Goal: Information Seeking & Learning: Understand process/instructions

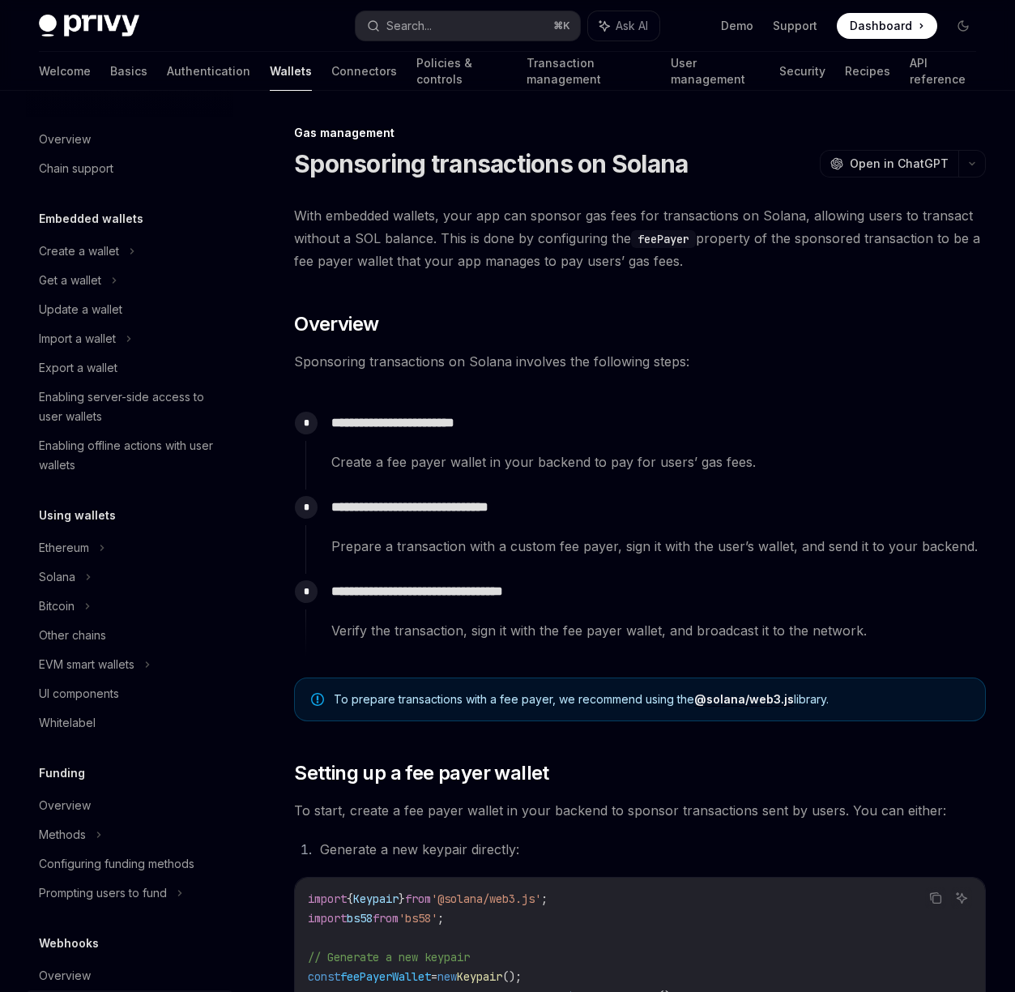
scroll to position [410, 0]
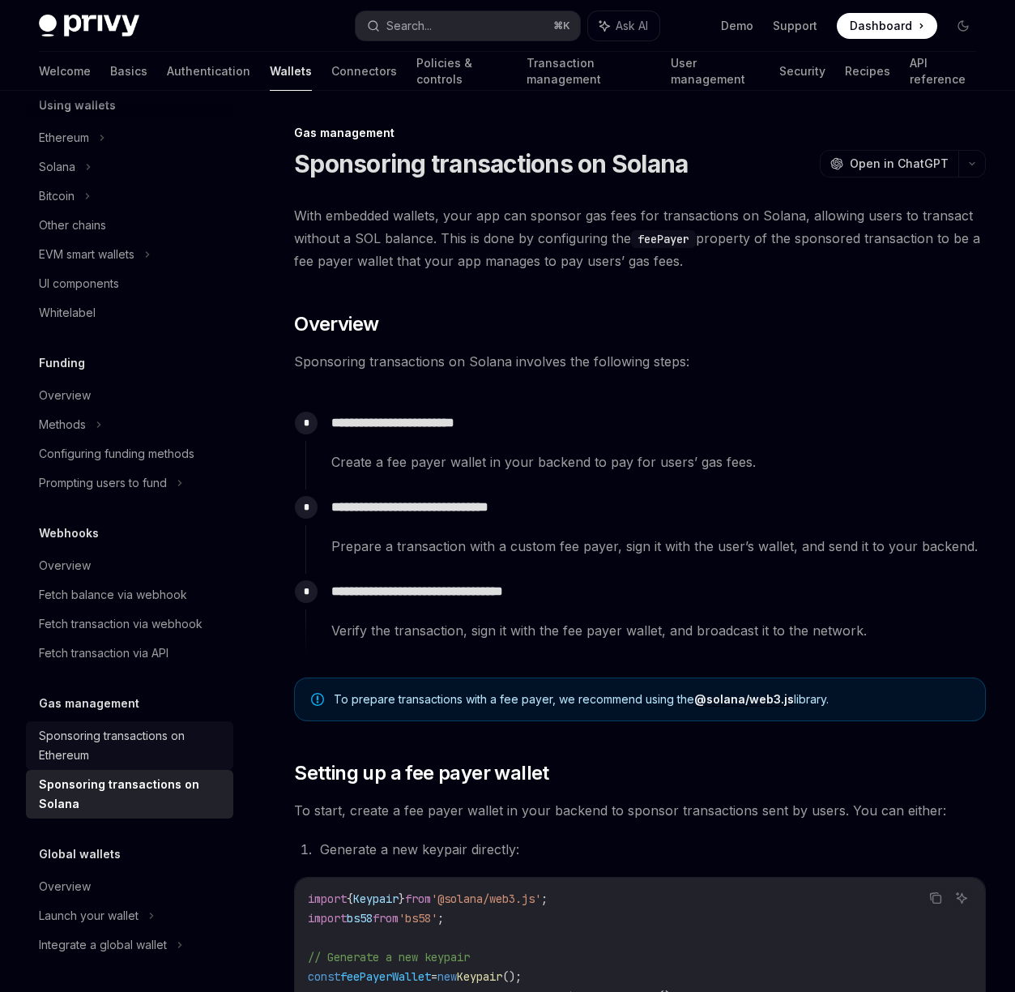
click at [115, 748] on div "Sponsoring transactions on Ethereum" at bounding box center [131, 745] width 185 height 39
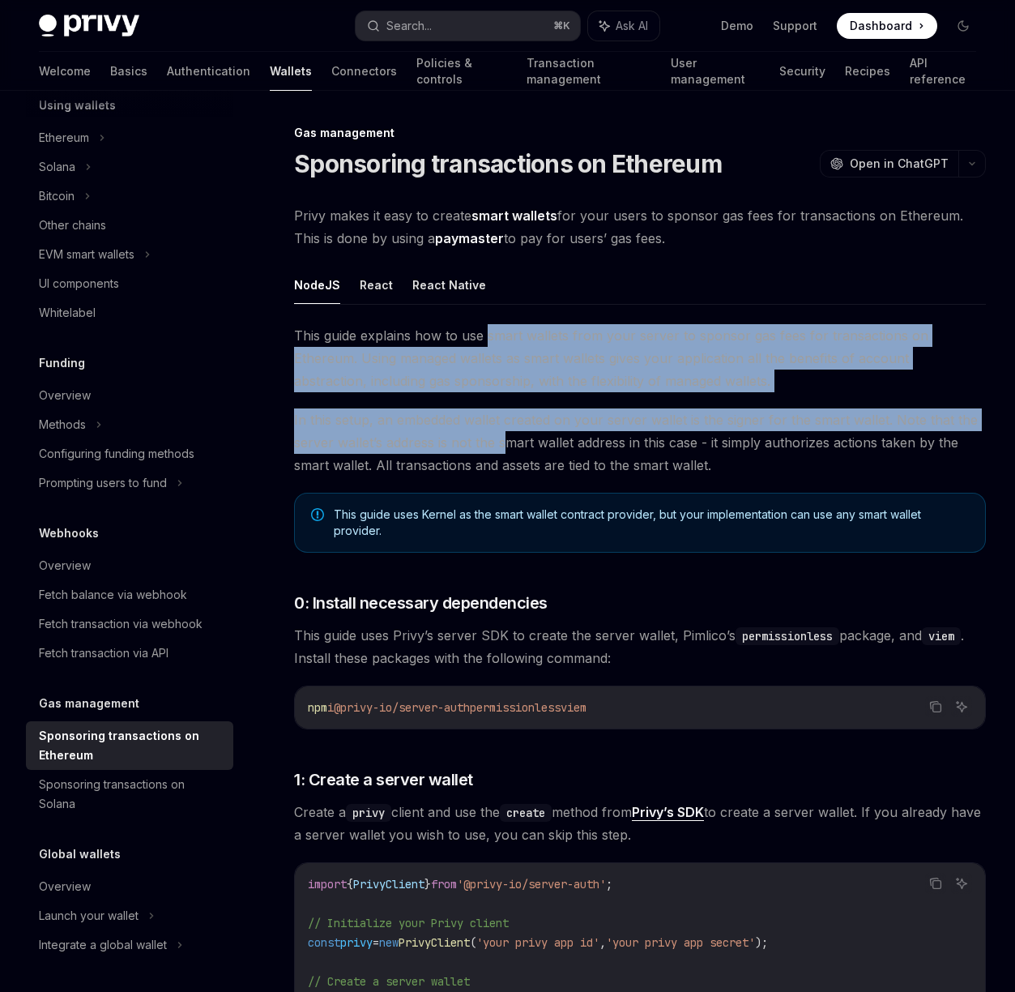
drag, startPoint x: 502, startPoint y: 409, endPoint x: 506, endPoint y: 435, distance: 26.4
click at [506, 435] on span "In this setup, an embedded wallet created on your server wallet is the signer f…" at bounding box center [640, 442] width 692 height 68
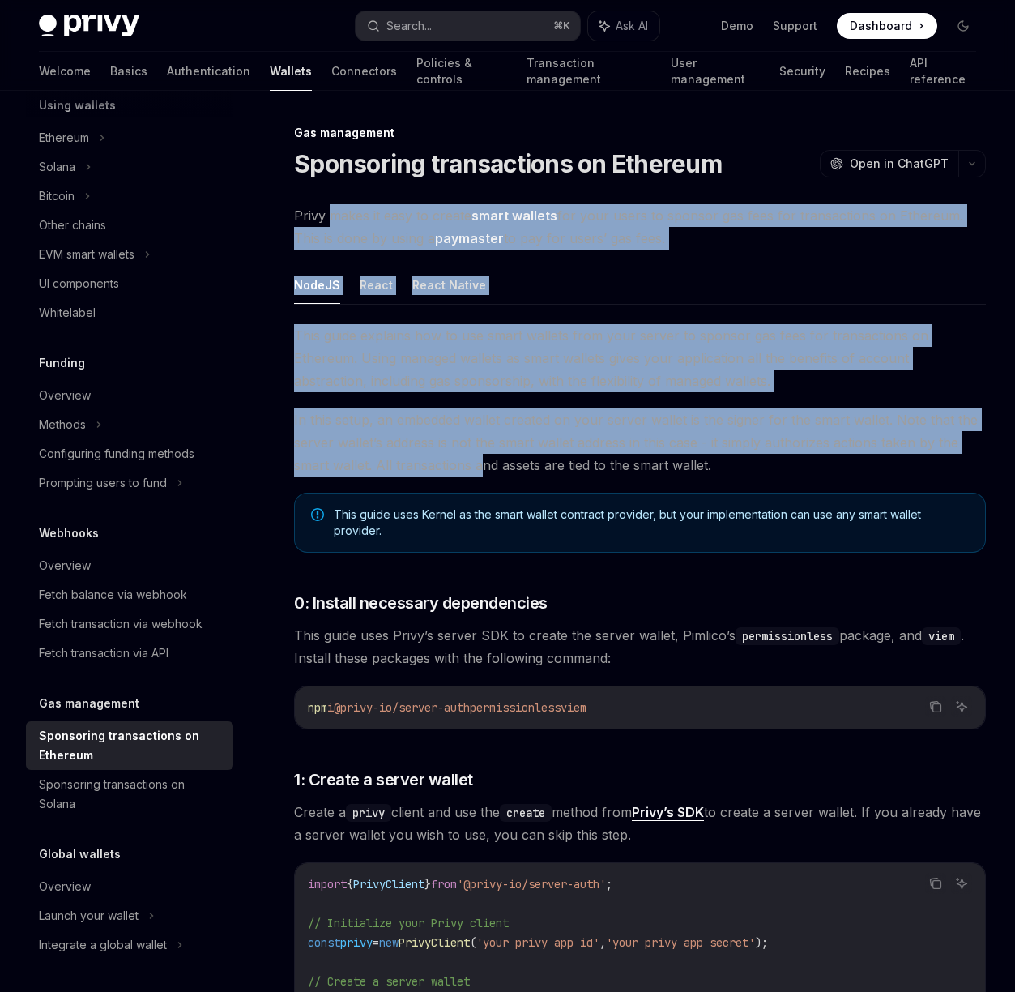
drag, startPoint x: 347, startPoint y: 254, endPoint x: 480, endPoint y: 456, distance: 241.6
click at [480, 456] on span "In this setup, an embedded wallet created on your server wallet is the signer f…" at bounding box center [640, 442] width 692 height 68
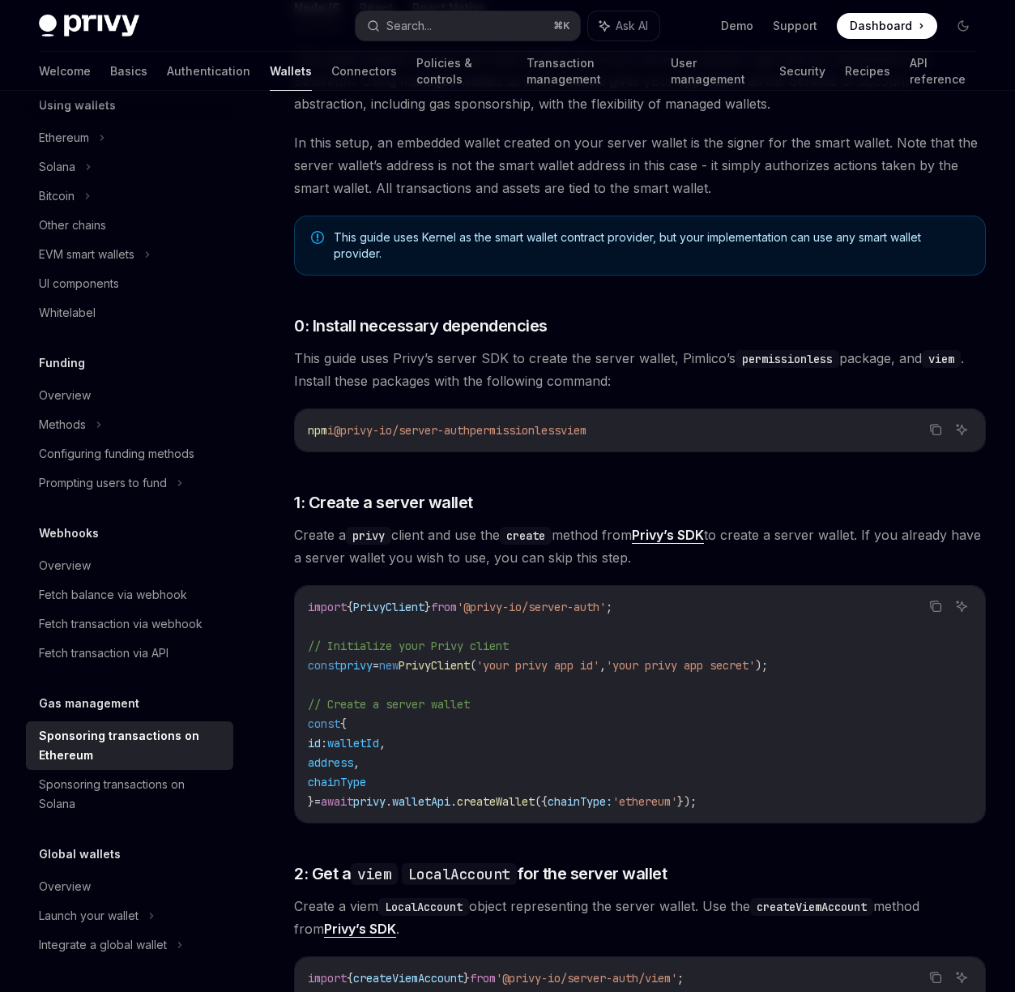
scroll to position [361, 0]
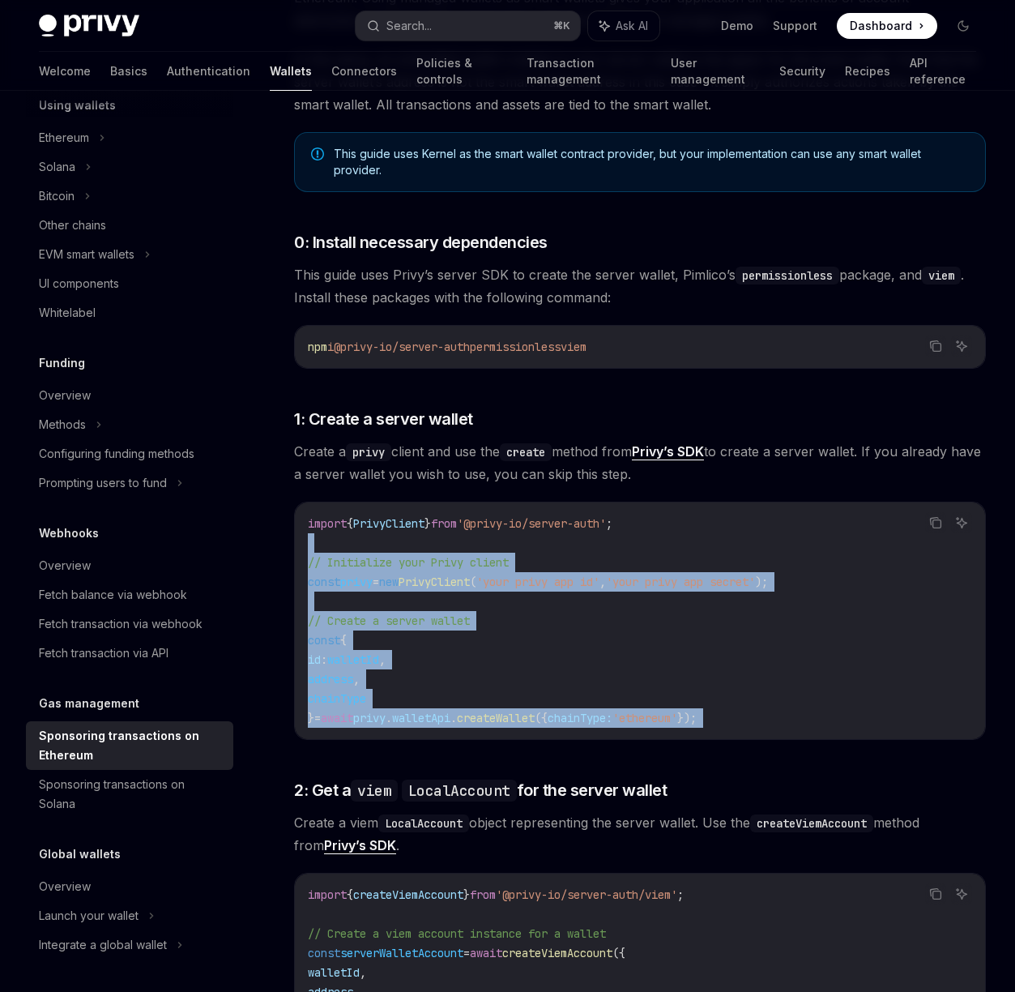
drag, startPoint x: 423, startPoint y: 545, endPoint x: 484, endPoint y: 758, distance: 221.6
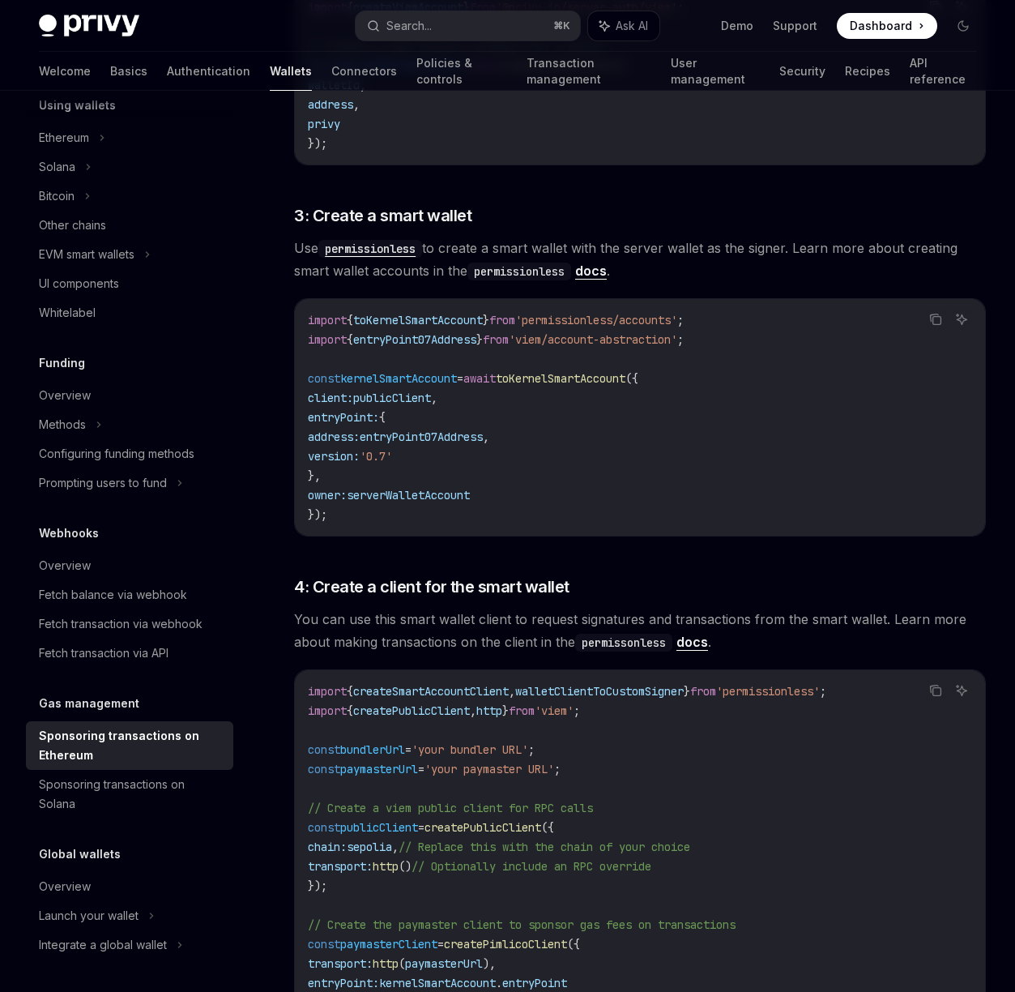
scroll to position [1331, 0]
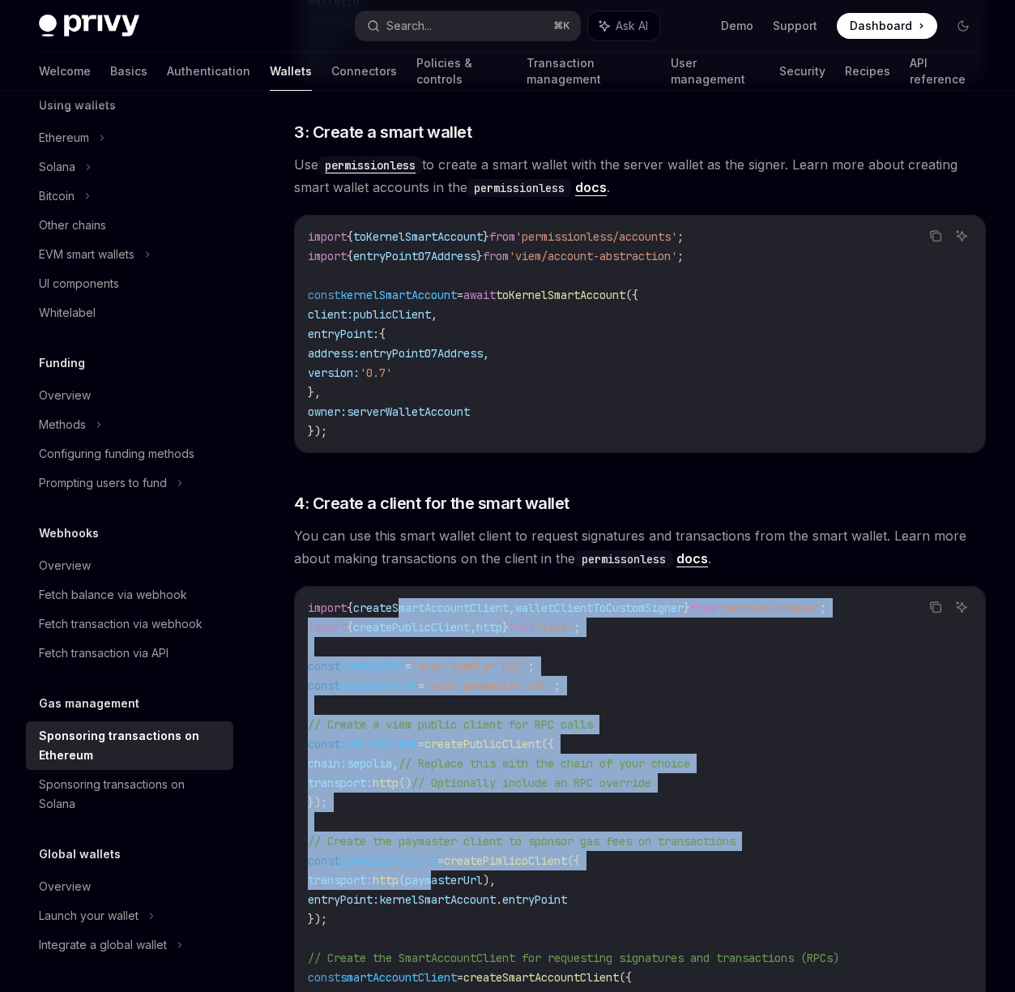
drag, startPoint x: 409, startPoint y: 612, endPoint x: 459, endPoint y: 894, distance: 286.5
click at [459, 894] on code "import { createSmartAccountClient , walletClientToCustomSigner } from 'permissi…" at bounding box center [640, 870] width 665 height 545
click at [459, 894] on span "kernelSmartAccount" at bounding box center [437, 899] width 117 height 15
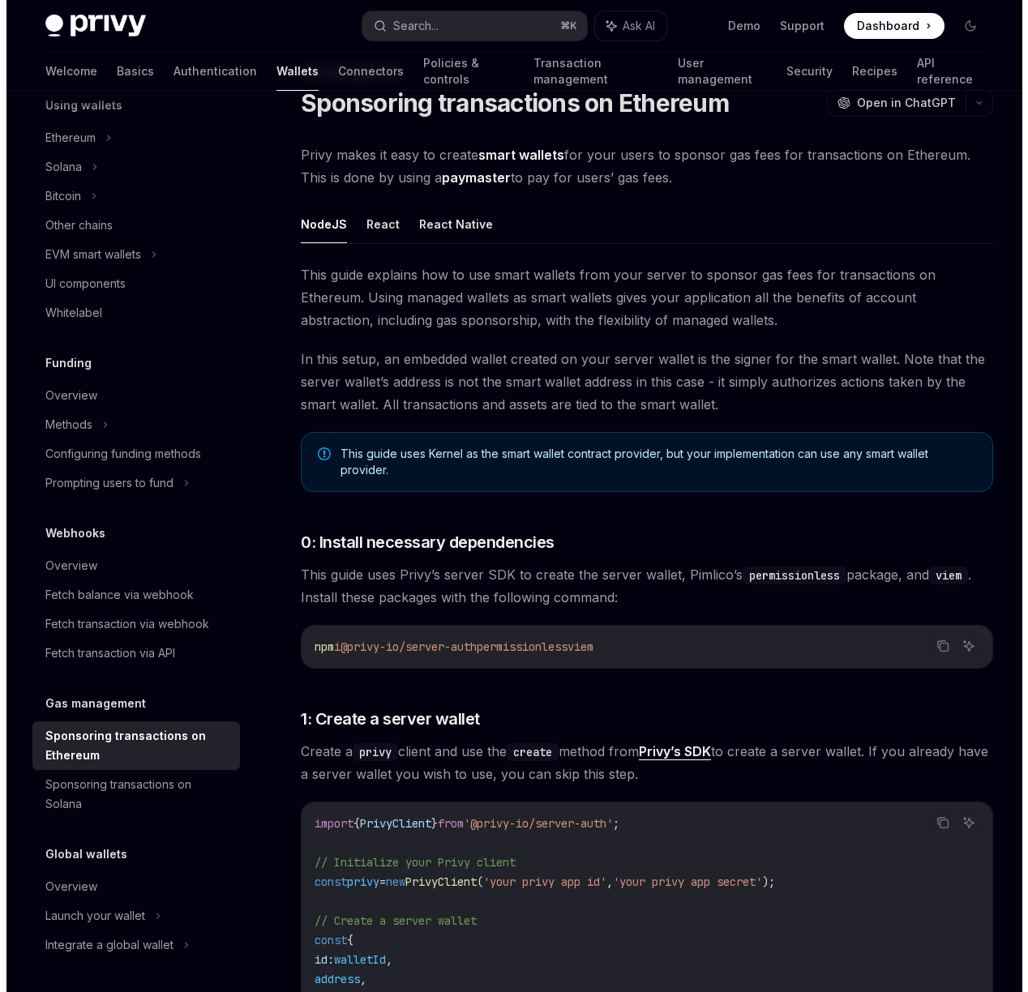
scroll to position [0, 0]
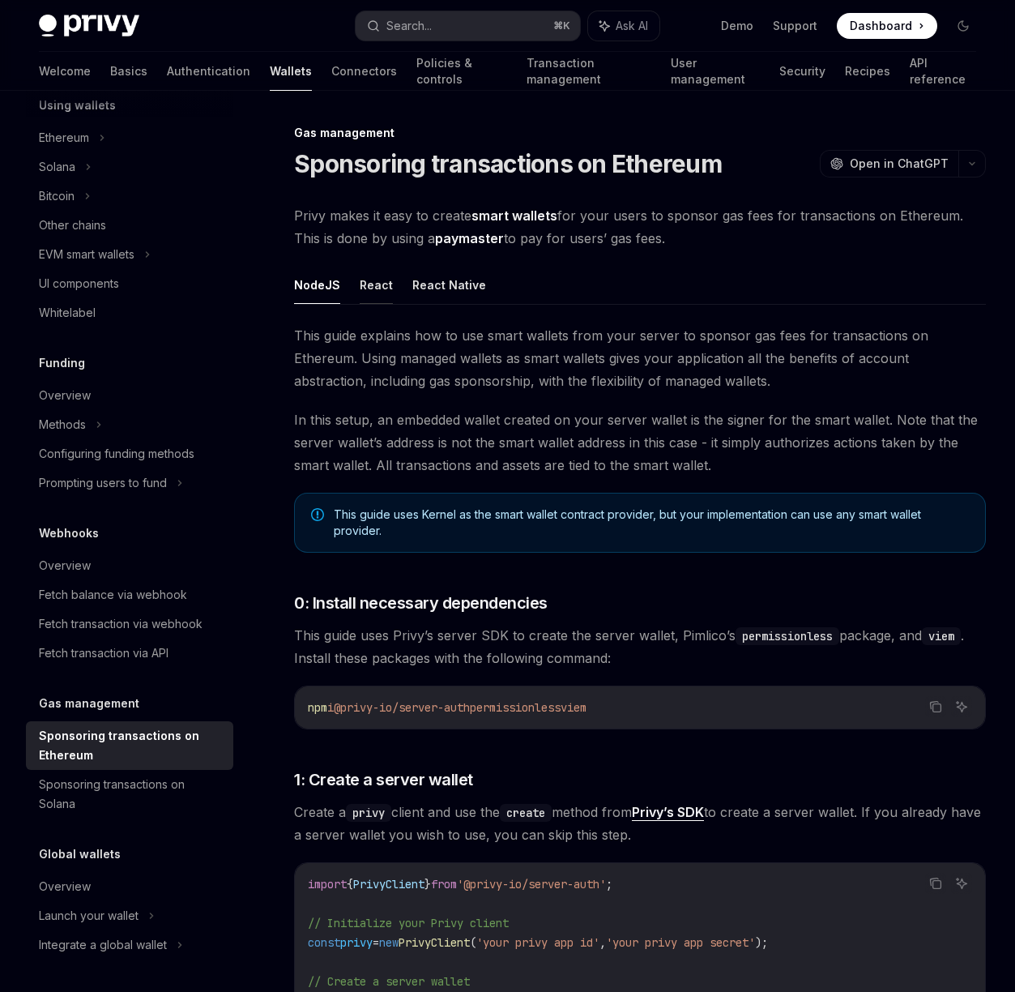
click at [386, 283] on button "React" at bounding box center [376, 285] width 33 height 38
type textarea "*"
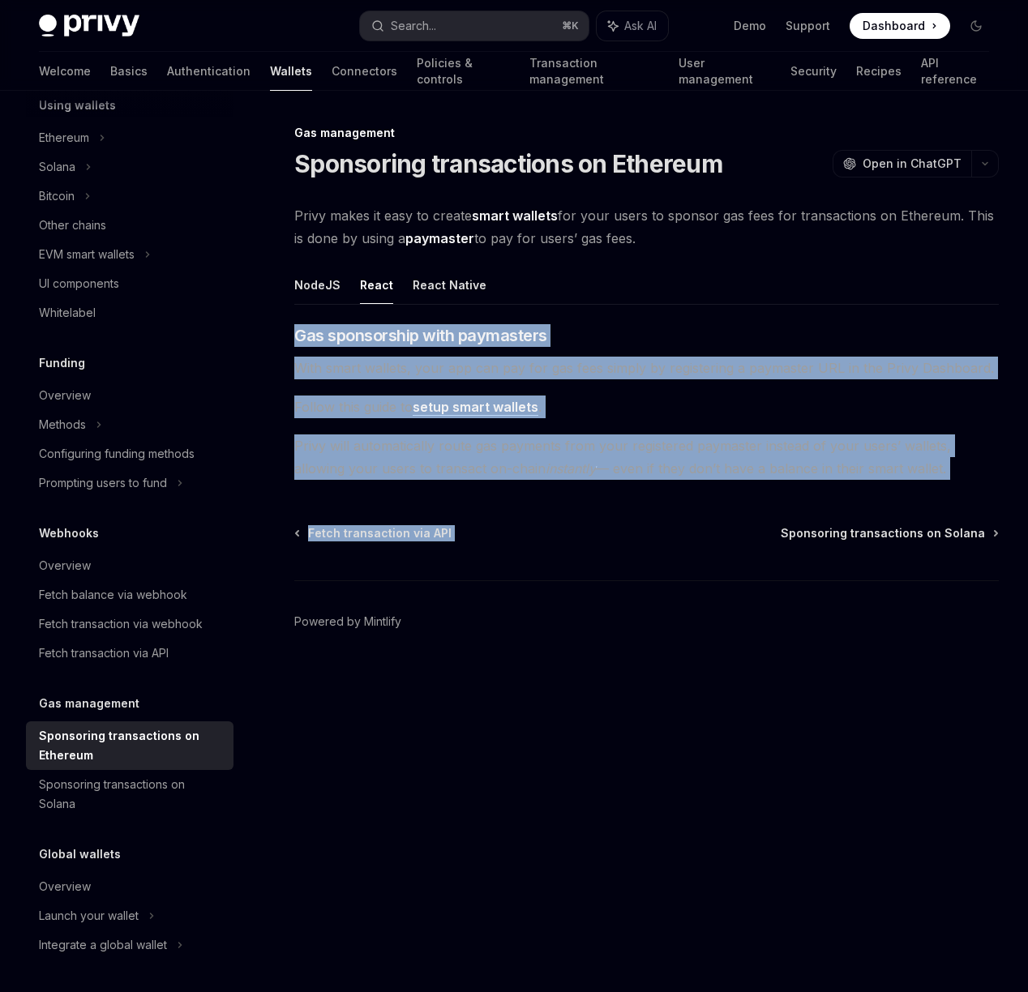
drag, startPoint x: 551, startPoint y: 319, endPoint x: 655, endPoint y: 510, distance: 216.9
click at [655, 510] on div "Gas management Sponsoring transactions on Ethereum OpenAI Open in ChatGPT OpenA…" at bounding box center [494, 421] width 1015 height 597
